Goal: Use online tool/utility: Utilize a website feature to perform a specific function

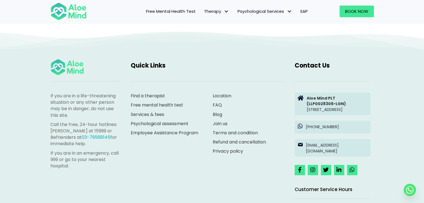
scroll to position [111, 0]
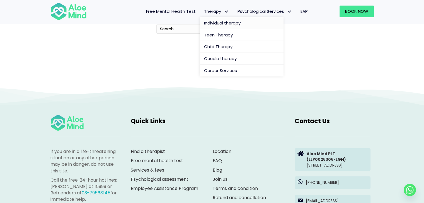
click at [218, 25] on span "Individual therapy" at bounding box center [222, 23] width 36 height 6
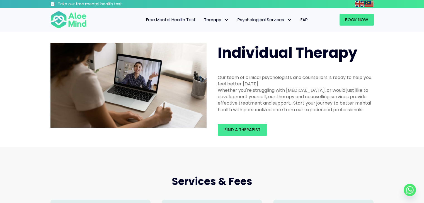
click at [185, 19] on span "Free Mental Health Test" at bounding box center [171, 20] width 50 height 6
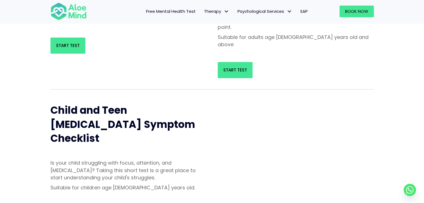
scroll to position [56, 0]
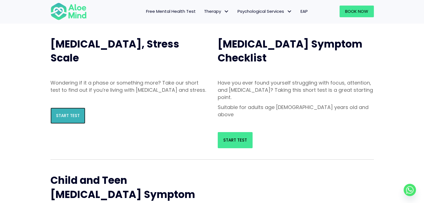
click at [71, 119] on span "Start Test" at bounding box center [68, 116] width 24 height 6
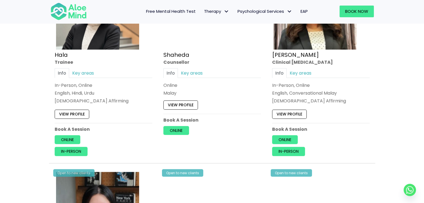
scroll to position [529, 0]
